Goal: Task Accomplishment & Management: Use online tool/utility

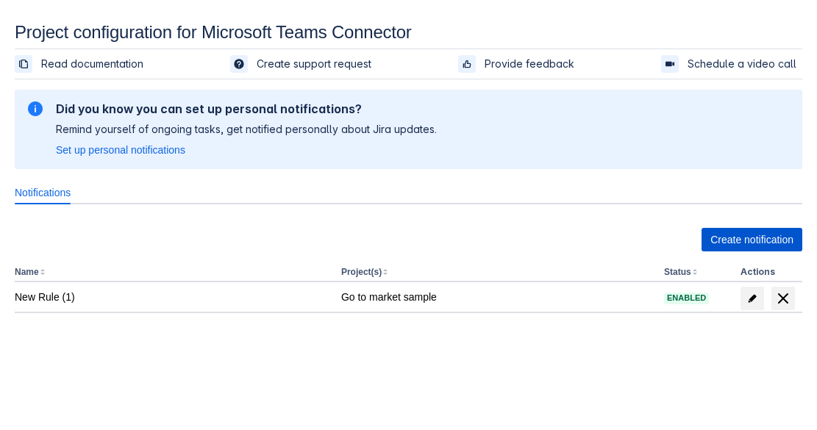
click at [721, 239] on span "Create notification" at bounding box center [751, 240] width 83 height 24
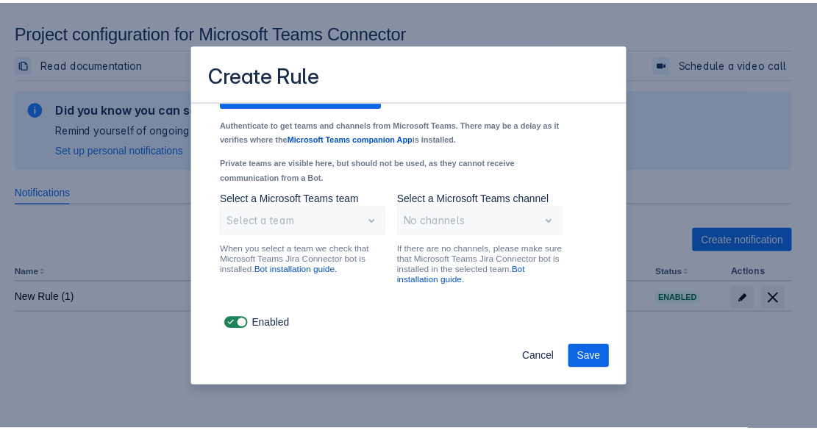
scroll to position [1246, 0]
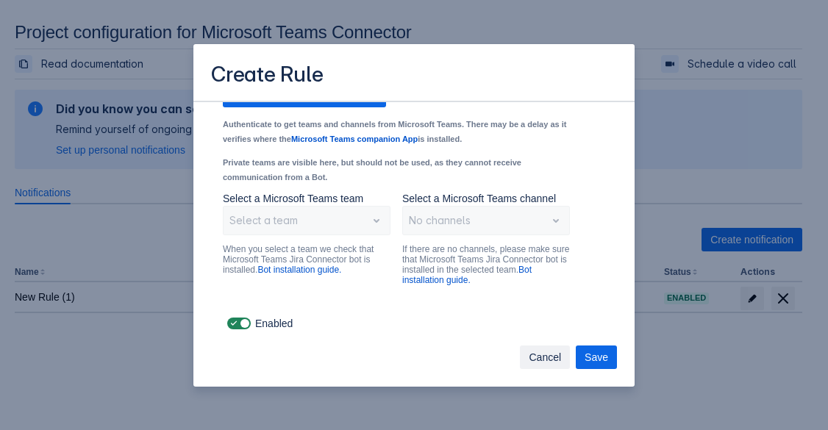
click at [529, 353] on button "Cancel" at bounding box center [545, 358] width 50 height 24
